Goal: Share content: Share content

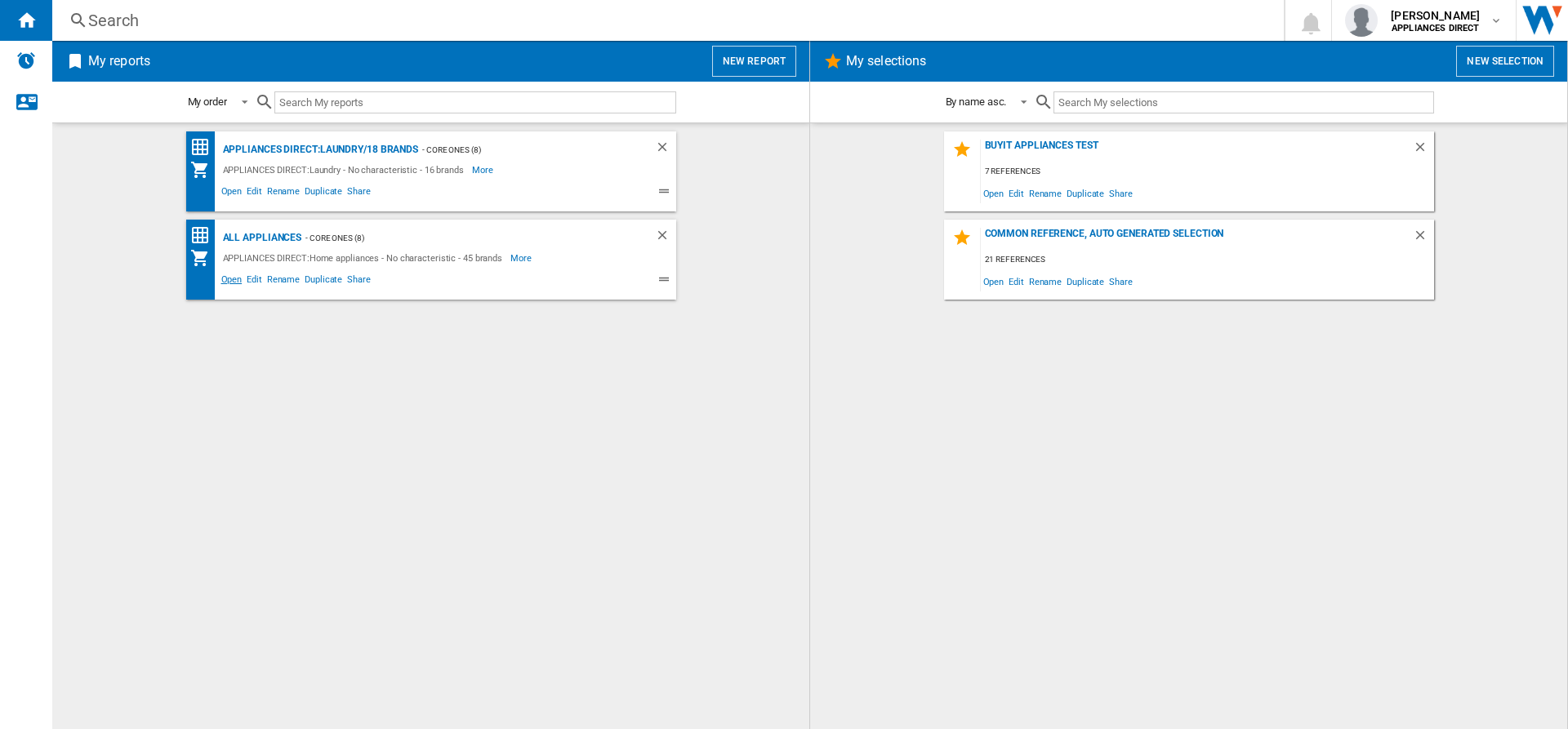
click at [227, 281] on span "Open" at bounding box center [231, 281] width 26 height 19
click at [260, 280] on span "Edit" at bounding box center [255, 281] width 20 height 19
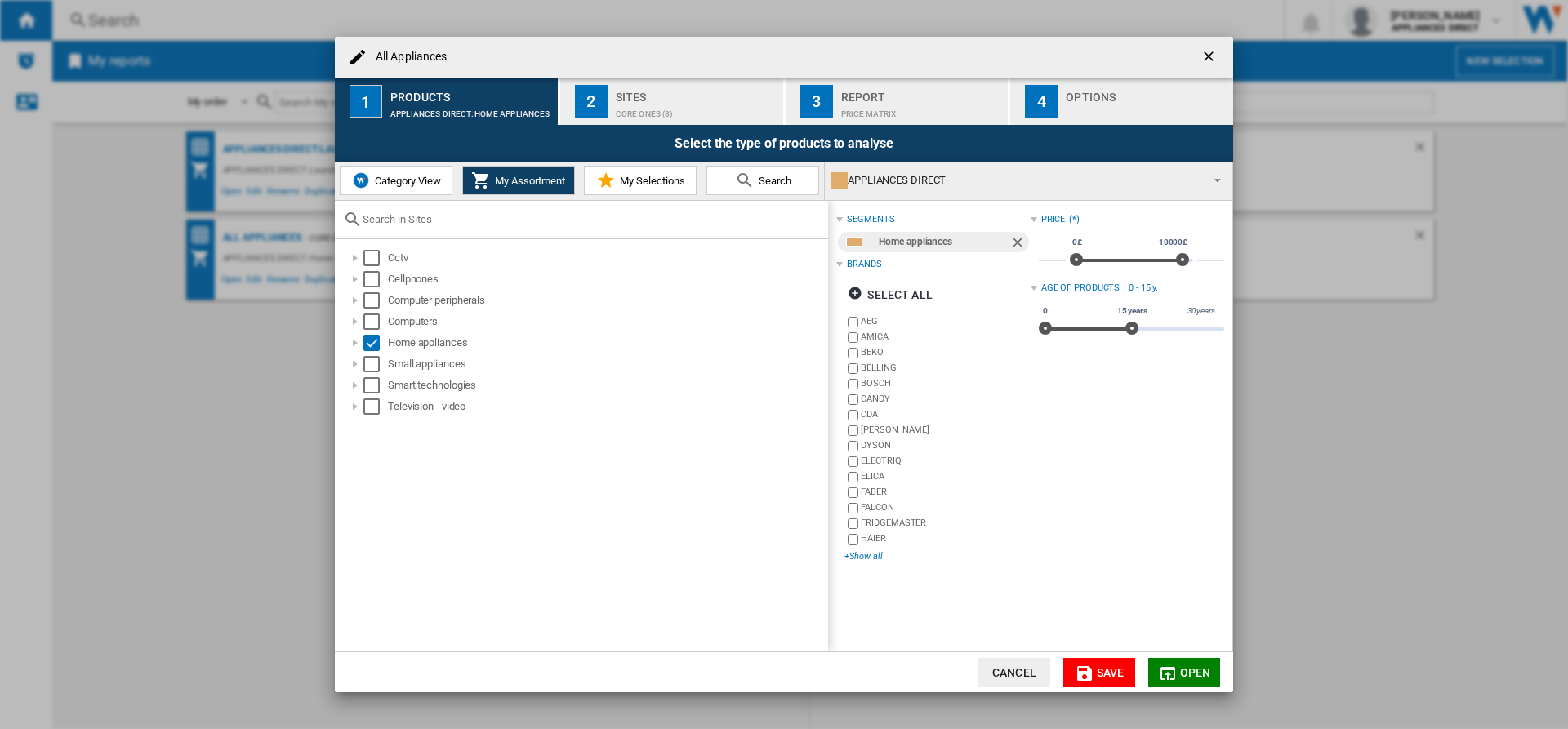
click at [859, 550] on div "+Show all" at bounding box center [937, 556] width 185 height 12
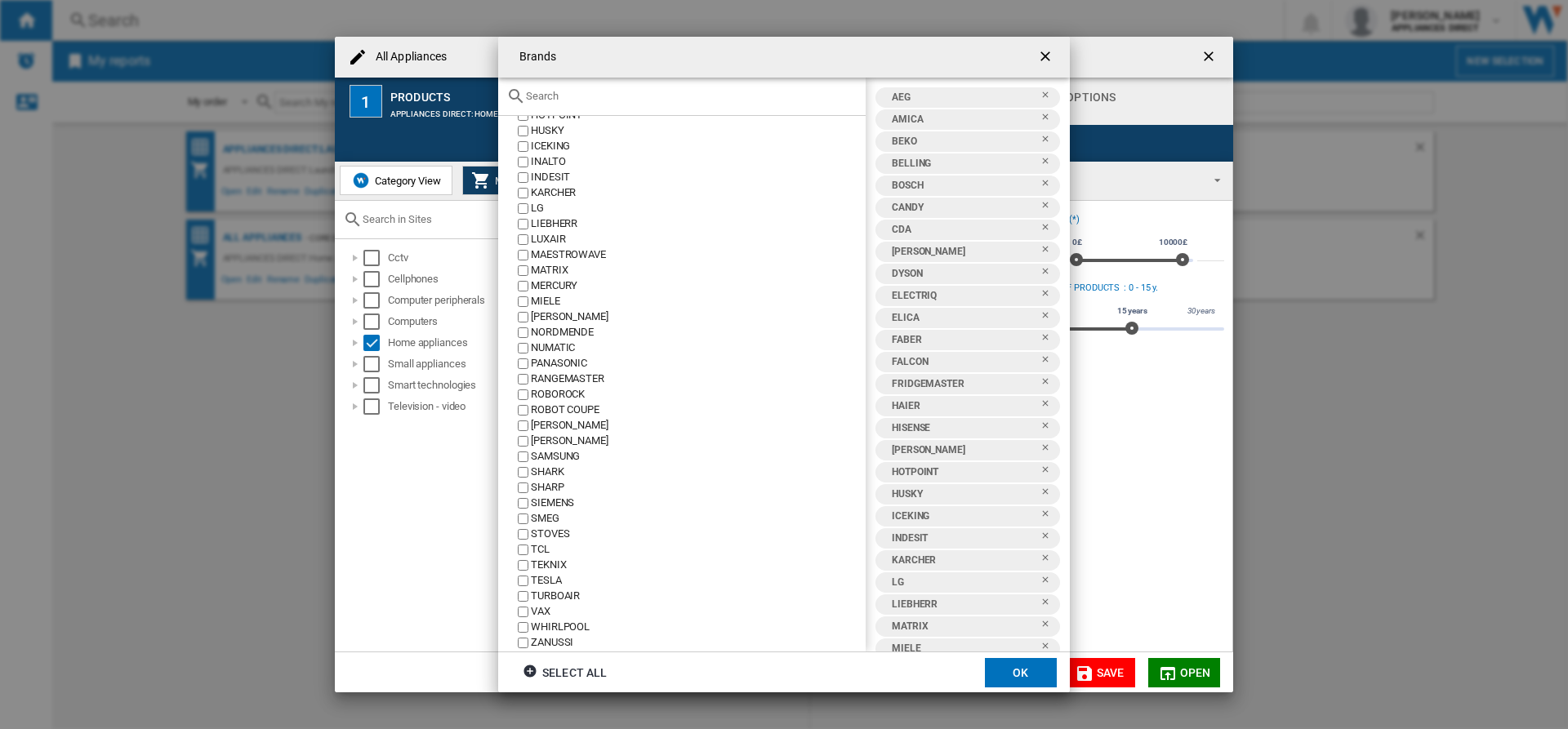
scroll to position [504, 0]
click at [1049, 43] on button "button" at bounding box center [1046, 56] width 32 height 32
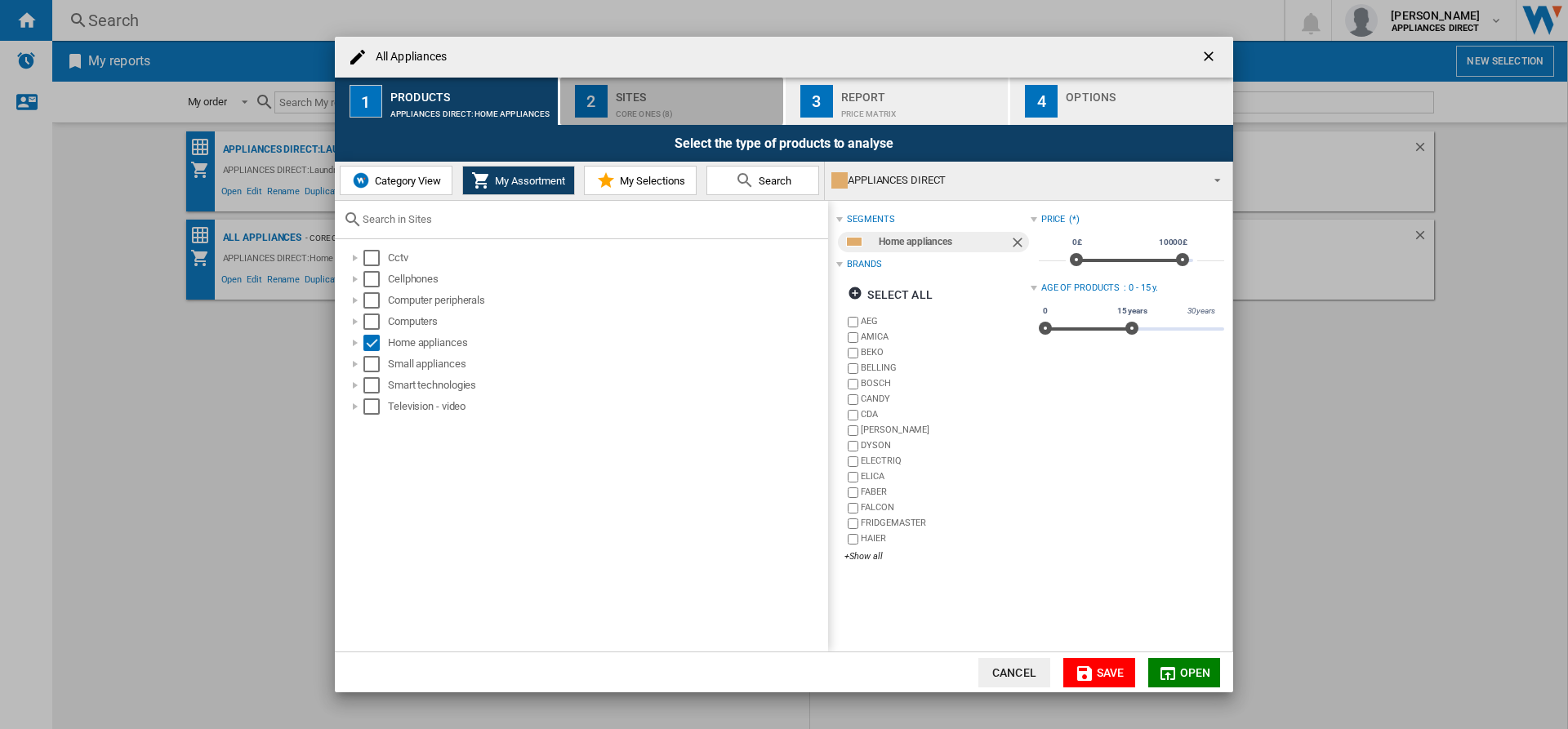
click at [664, 101] on div "Core Ones (8)" at bounding box center [696, 109] width 161 height 18
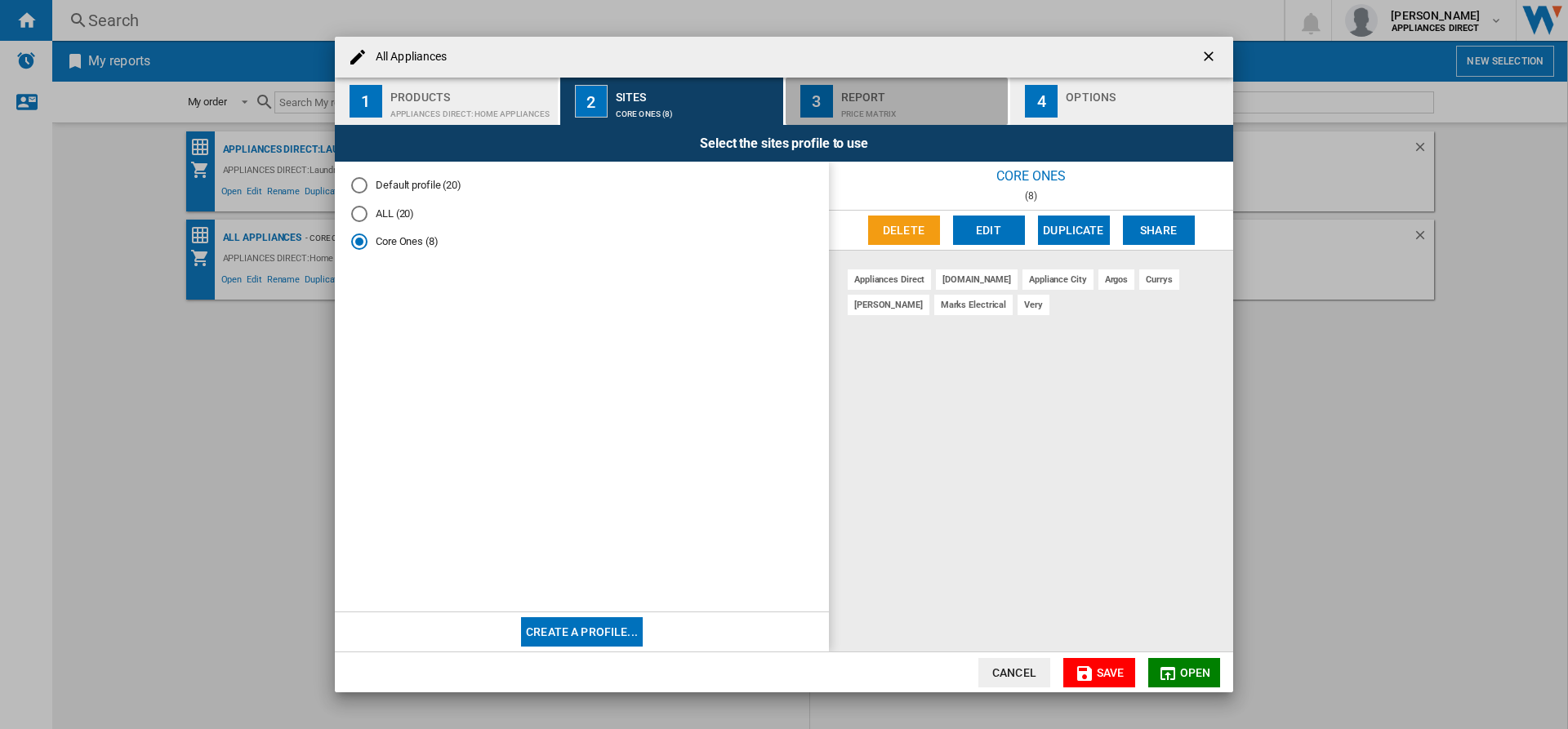
click at [869, 99] on div "Report" at bounding box center [922, 93] width 161 height 18
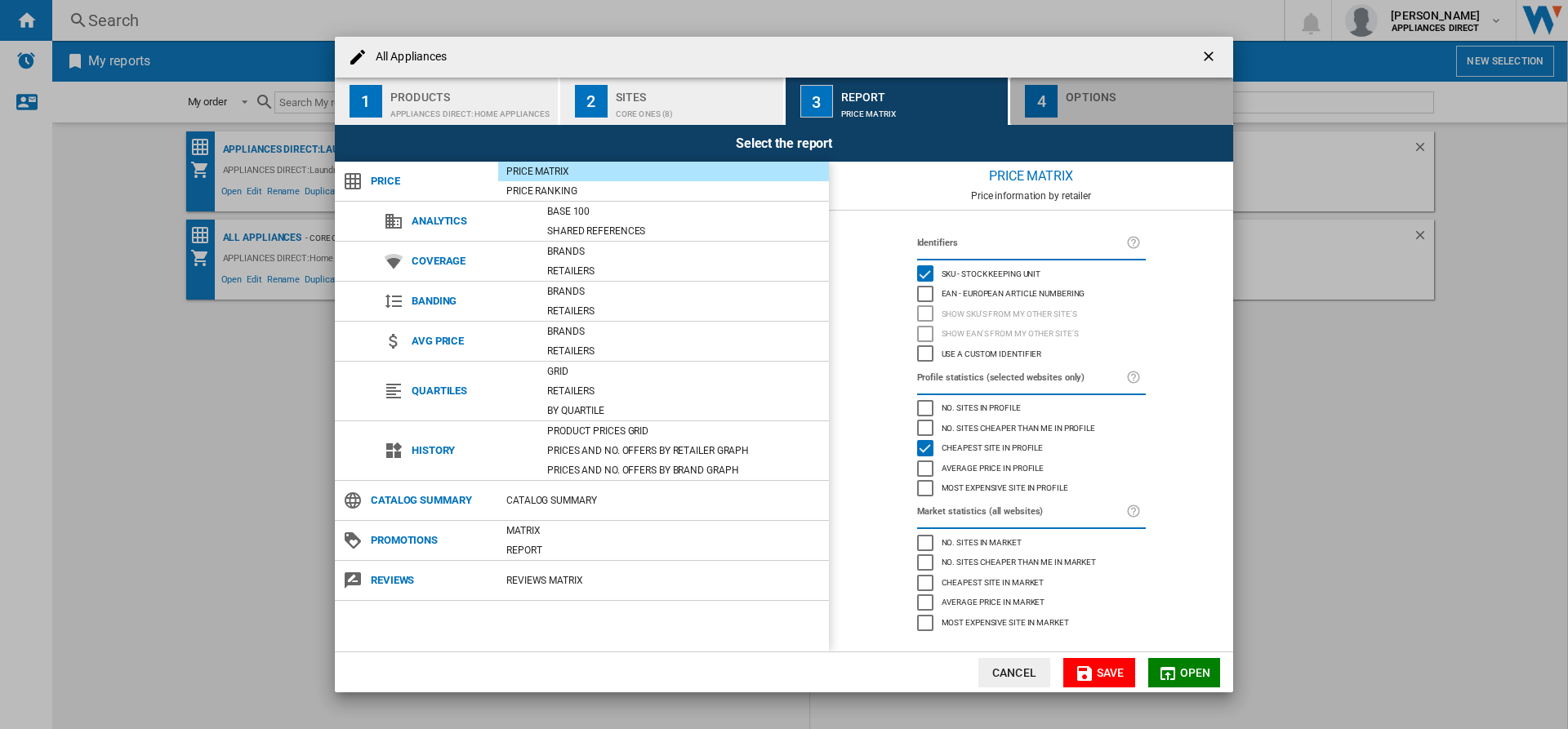
click at [1097, 91] on div "Options" at bounding box center [1146, 93] width 161 height 18
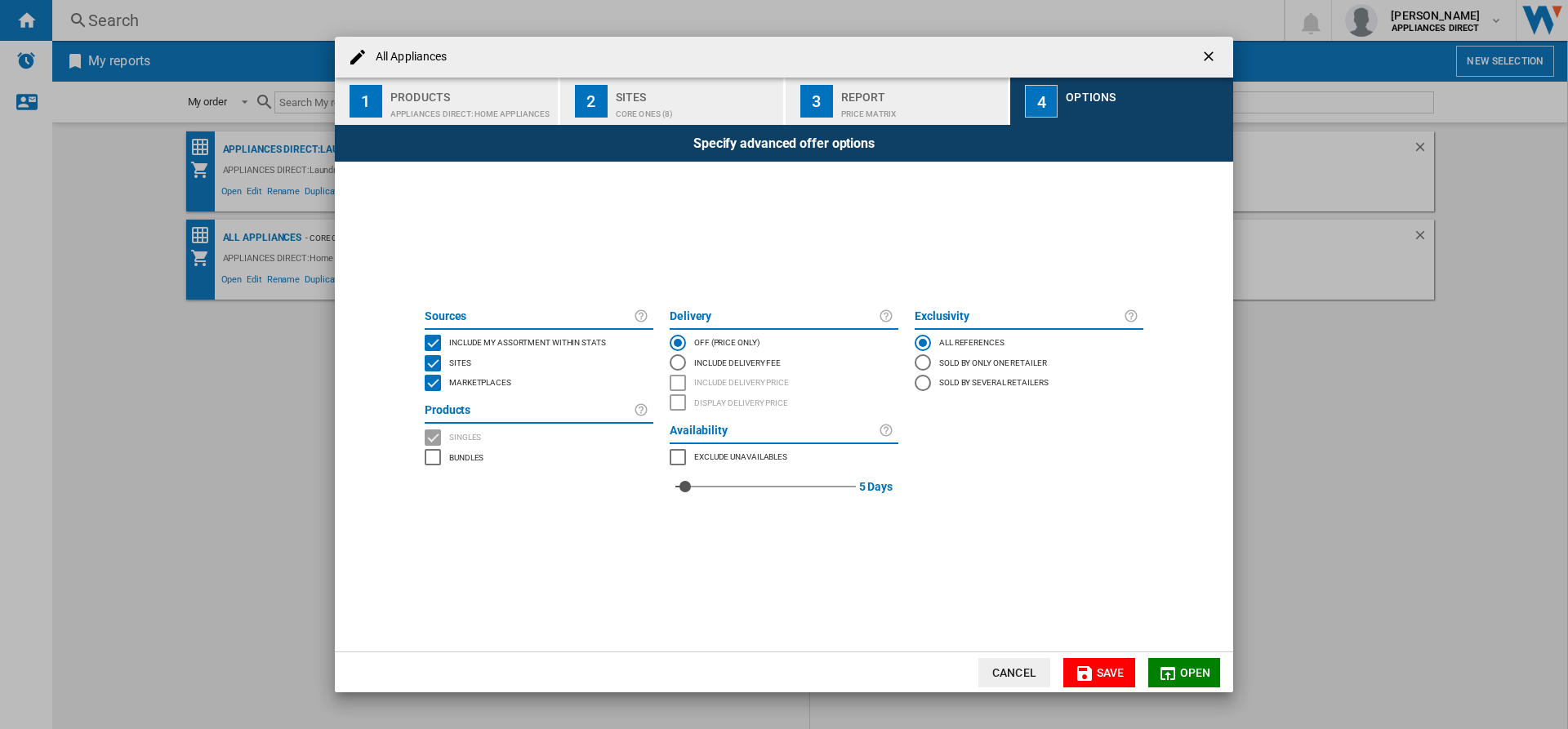
click at [1205, 48] on ng-md-icon "getI18NText('BUTTONS.CLOSE_DIALOG')" at bounding box center [1210, 57] width 19 height 19
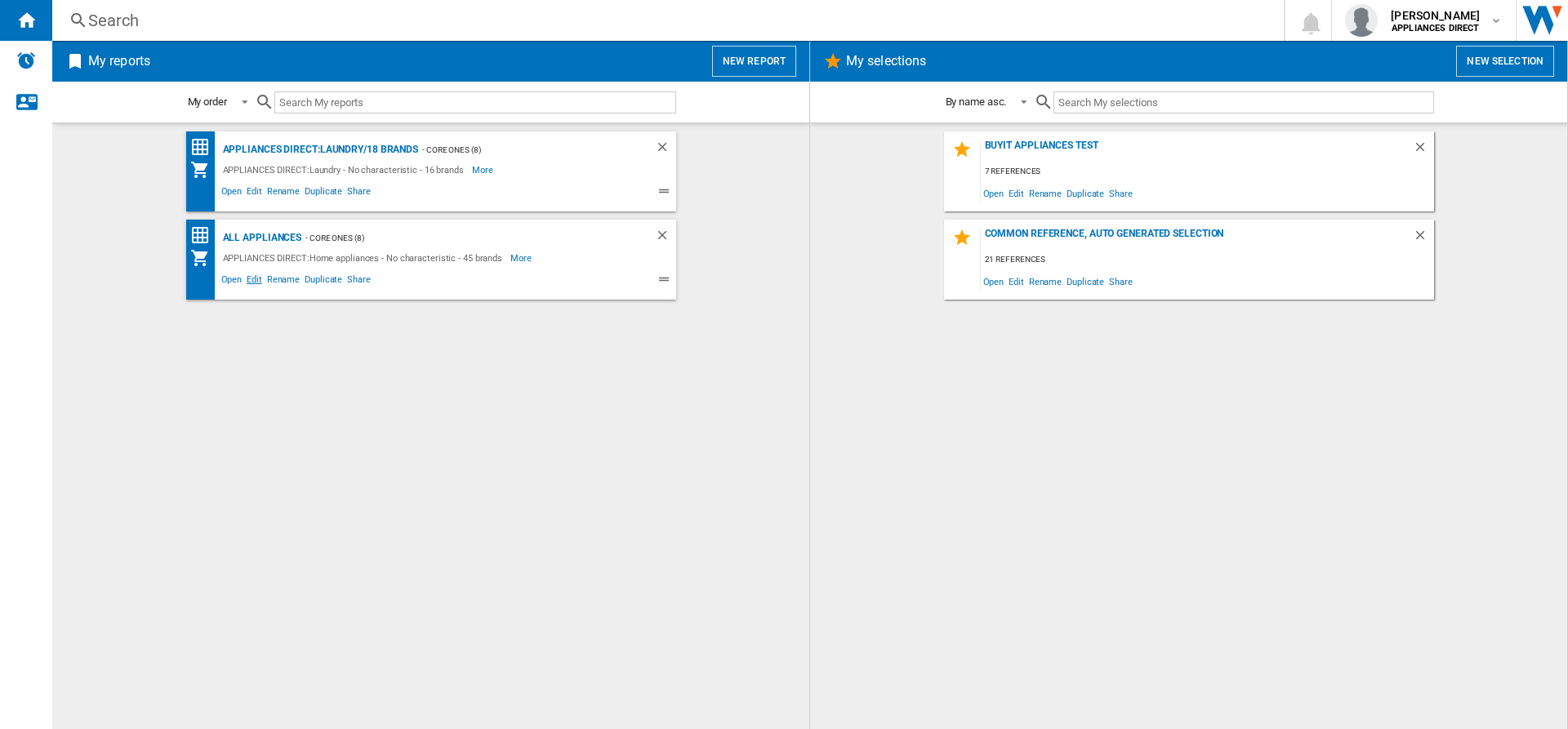
click at [253, 274] on span "Edit" at bounding box center [255, 281] width 20 height 19
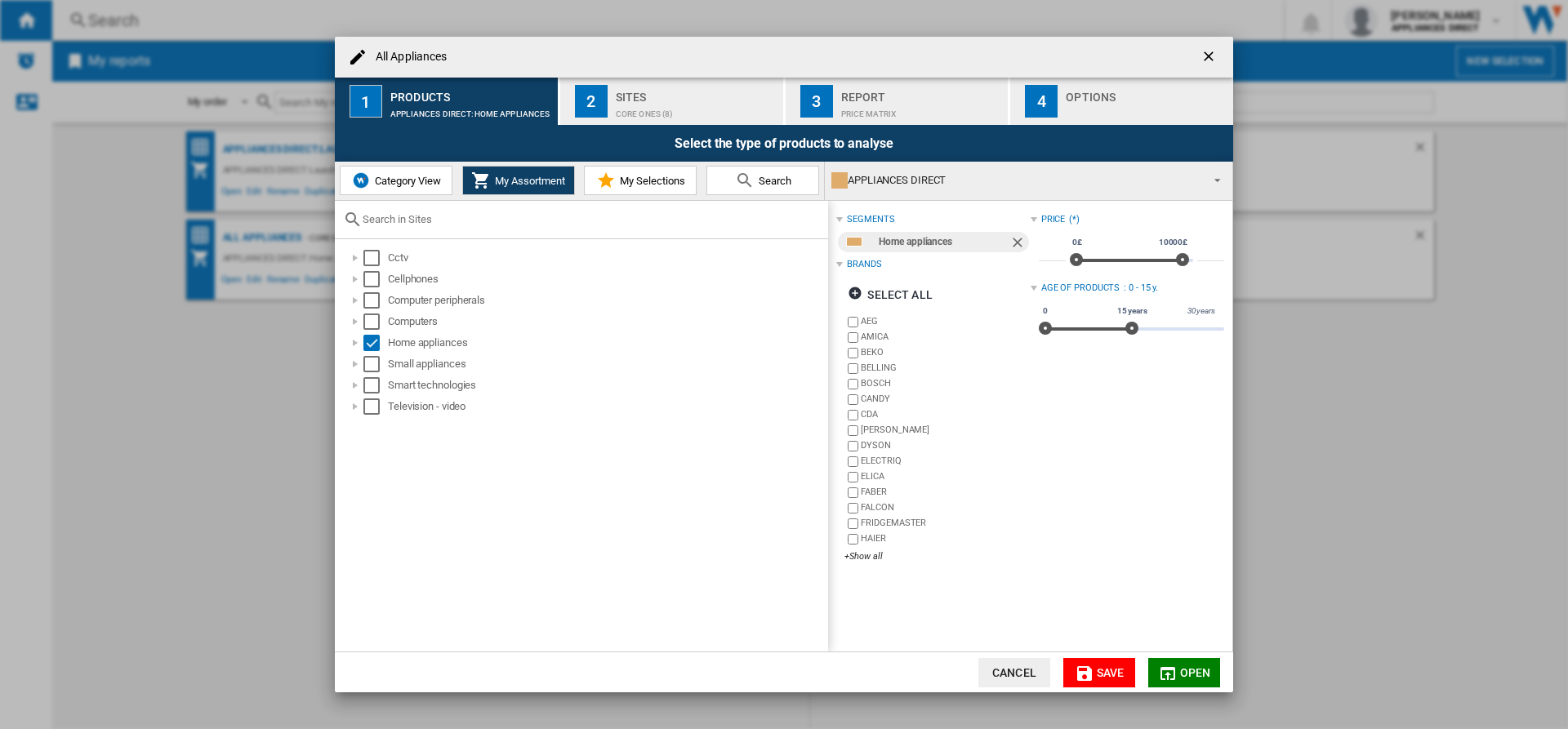
click at [698, 107] on div "Core Ones (8)" at bounding box center [696, 109] width 161 height 18
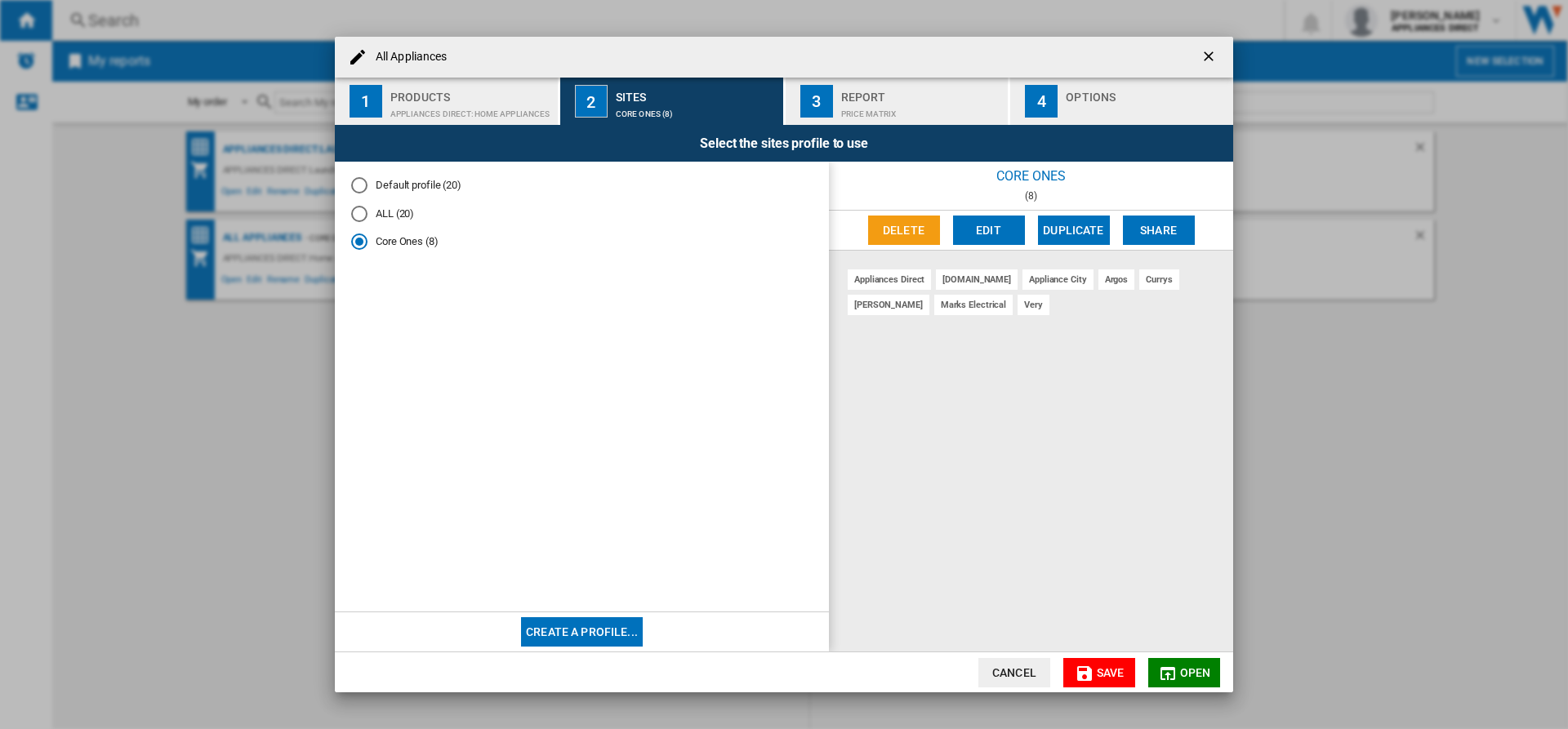
click at [904, 93] on div "Report" at bounding box center [922, 93] width 161 height 18
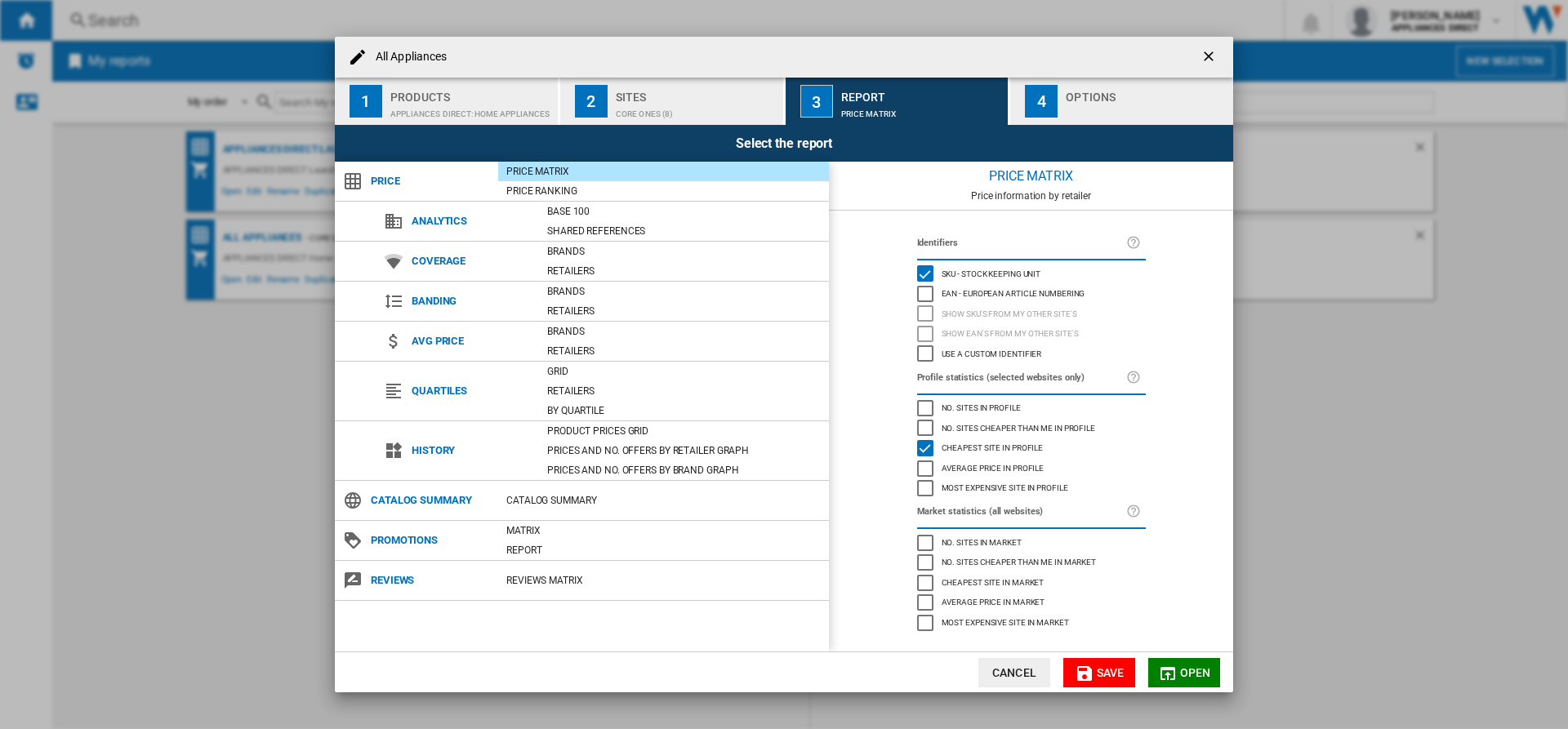
click at [1041, 110] on div "4" at bounding box center [1040, 101] width 32 height 32
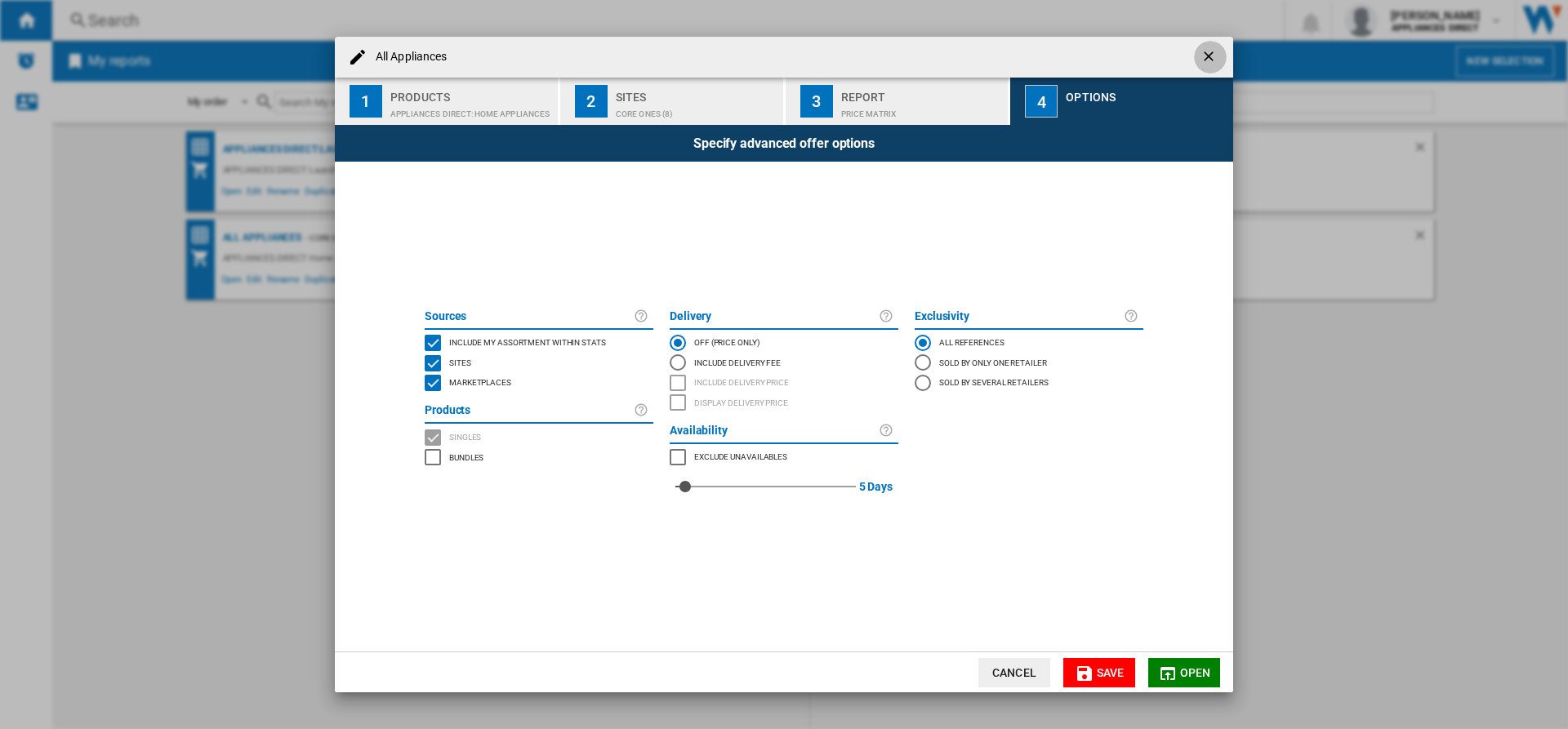
click at [1206, 50] on ng-md-icon "getI18NText('BUTTONS.CLOSE_DIALOG')" at bounding box center [1210, 57] width 19 height 19
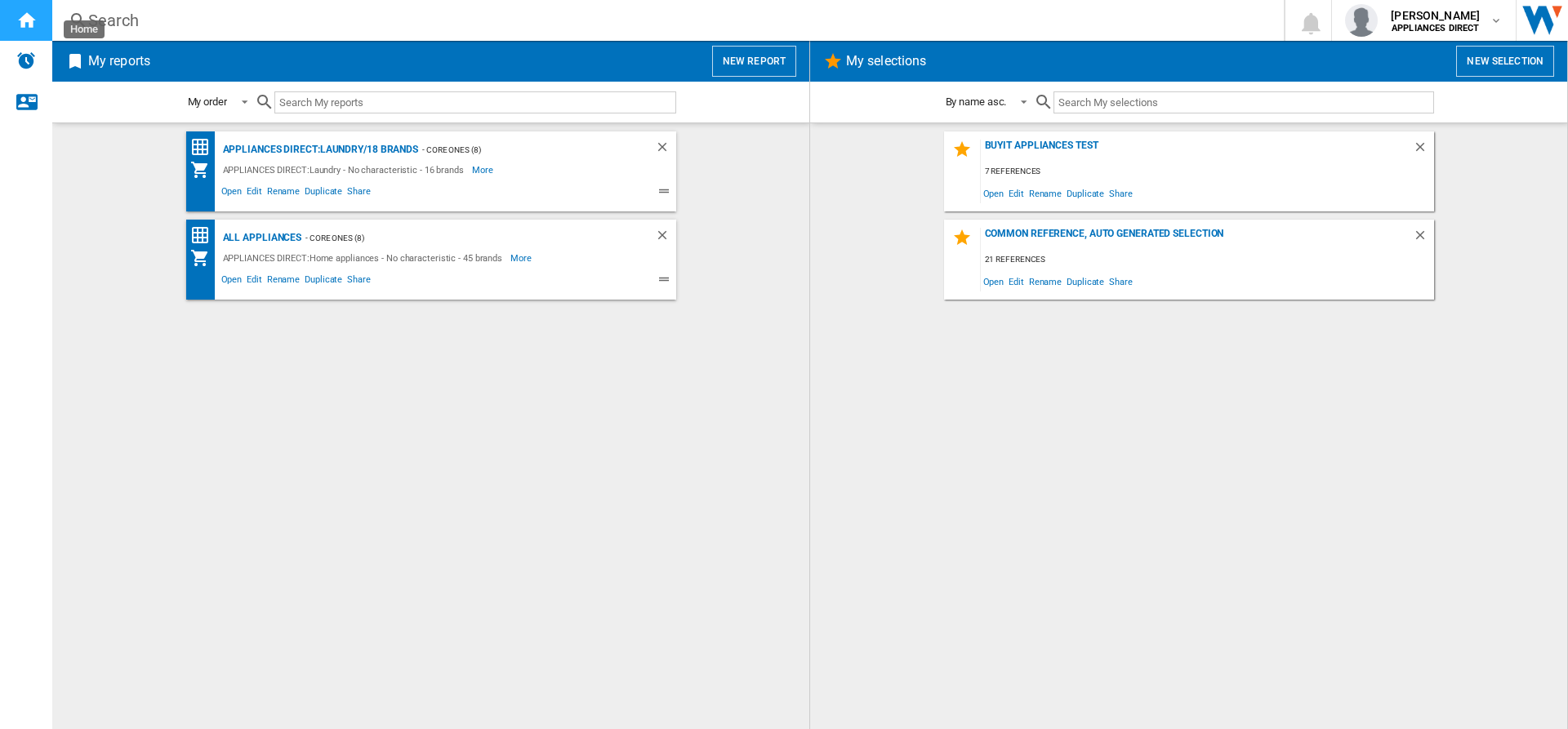
click at [20, 21] on ng-md-icon "Home" at bounding box center [26, 19] width 19 height 19
click at [353, 278] on span "Share" at bounding box center [358, 281] width 29 height 19
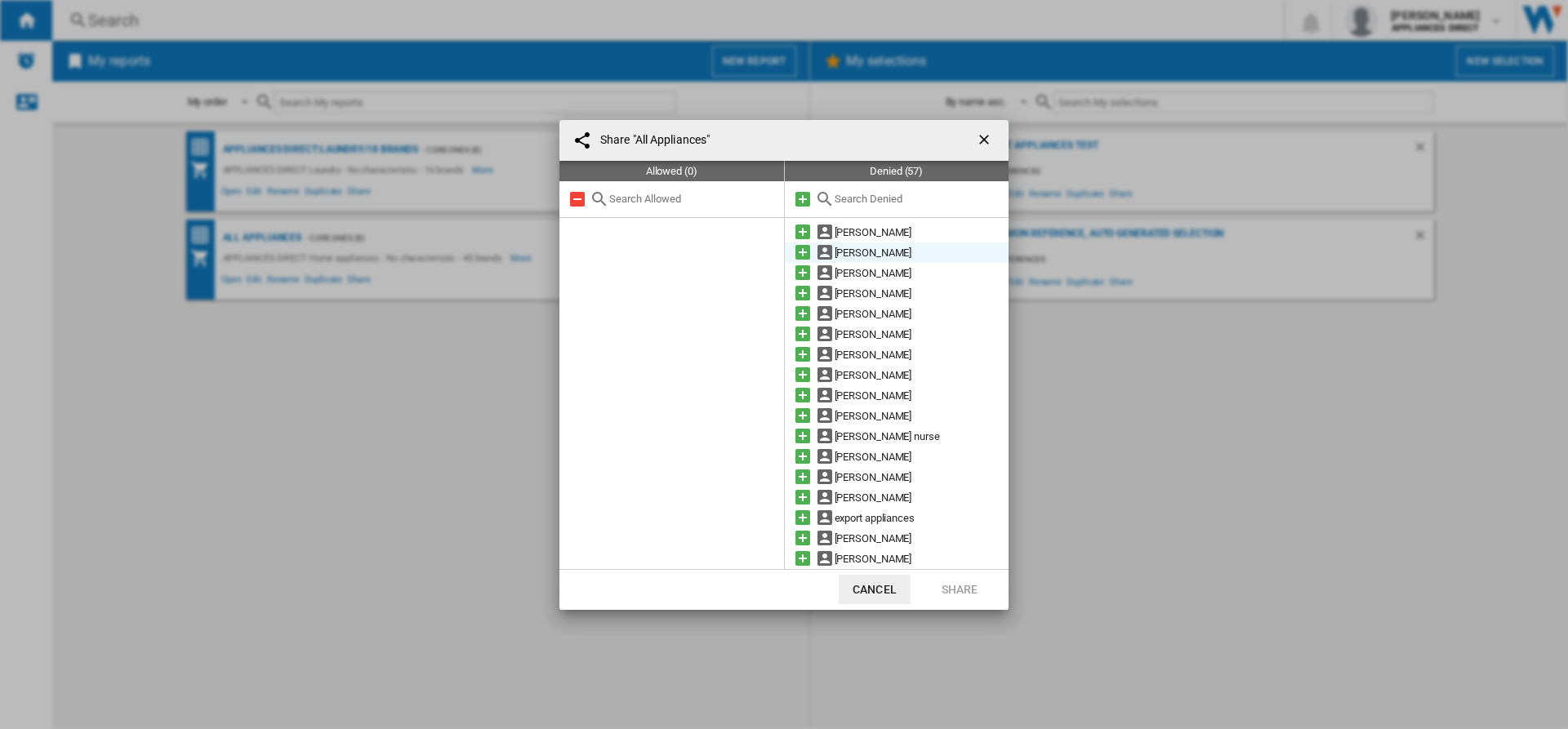
click at [809, 249] on md-icon at bounding box center [803, 252] width 19 height 19
click at [964, 581] on button "Share" at bounding box center [960, 589] width 72 height 30
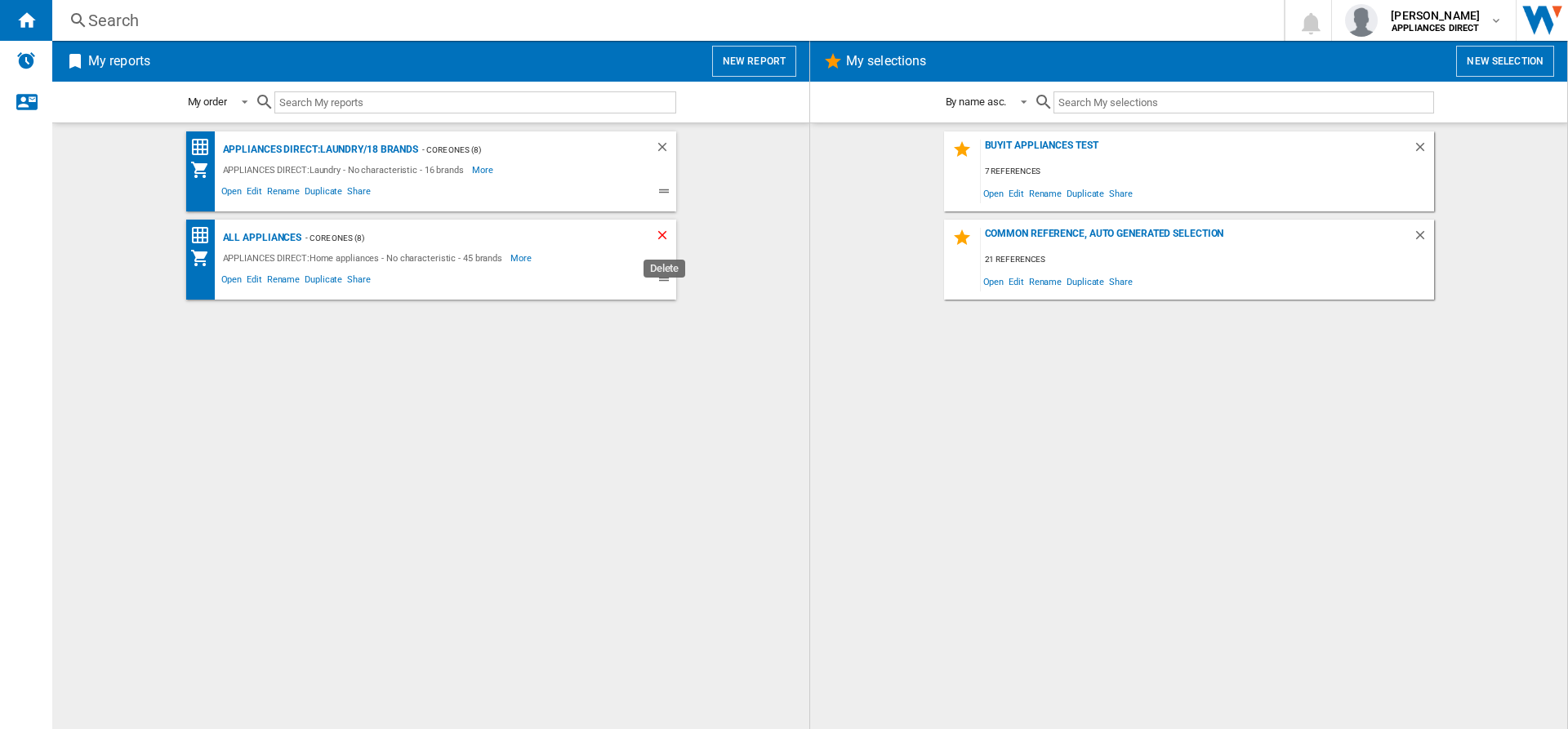
click at [657, 233] on ng-md-icon "Delete" at bounding box center [665, 237] width 19 height 19
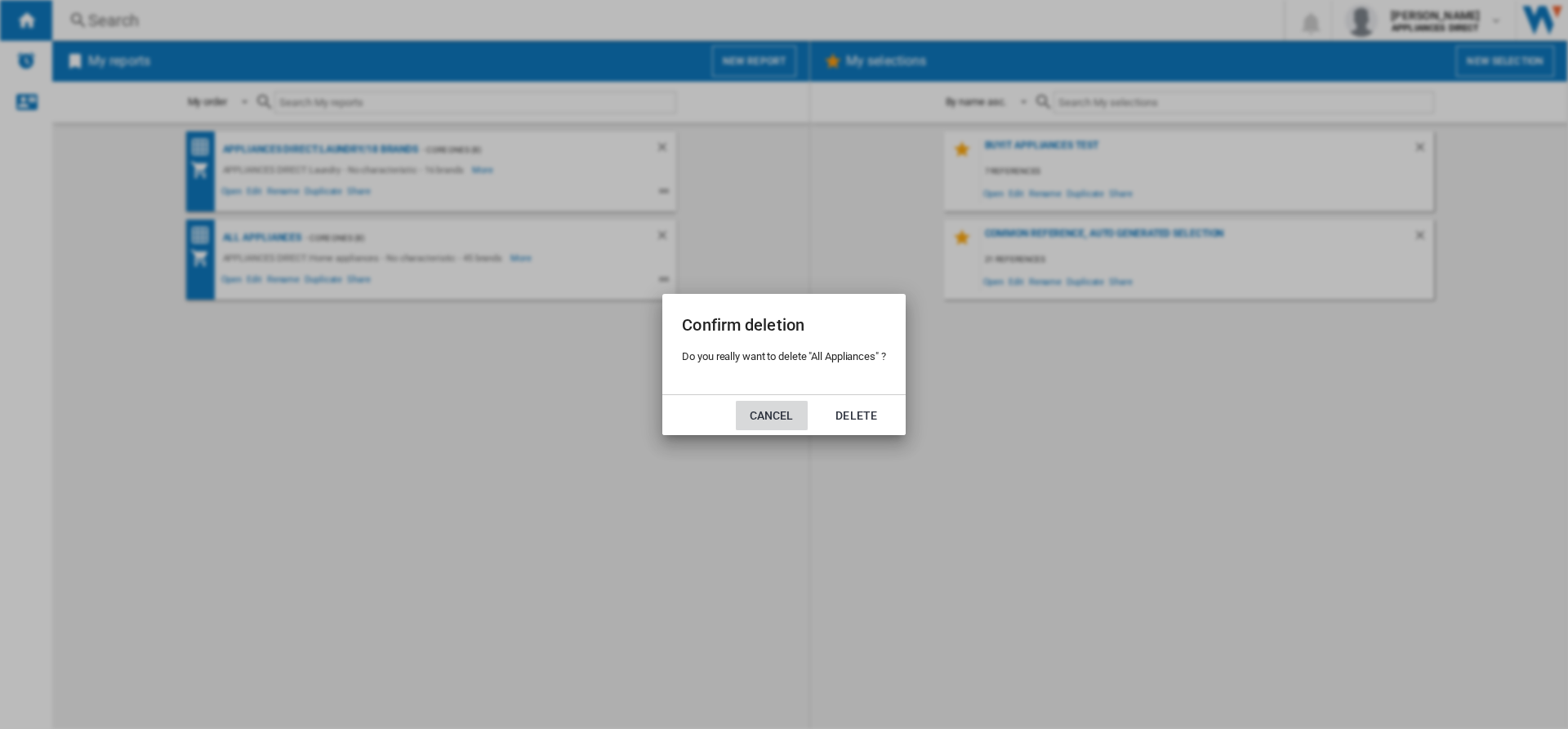
click at [768, 416] on button "Cancel" at bounding box center [772, 415] width 72 height 30
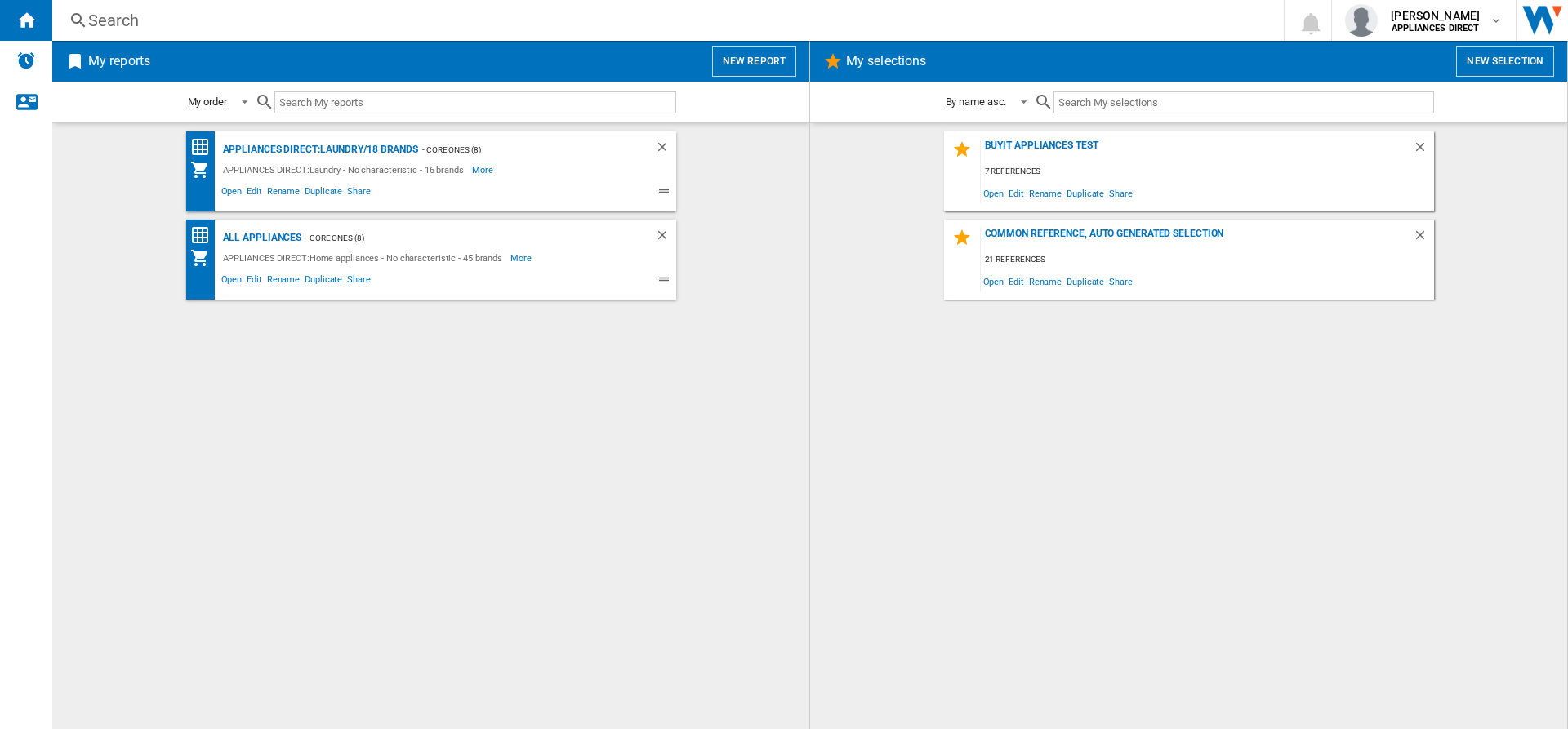
click at [394, 438] on div "APPLIANCES DIRECT:Laundry/18 brands - Core Ones (8) APPLIANCES DIRECT:Laundry -…" at bounding box center [430, 426] width 725 height 589
